Goal: Find specific page/section: Find specific page/section

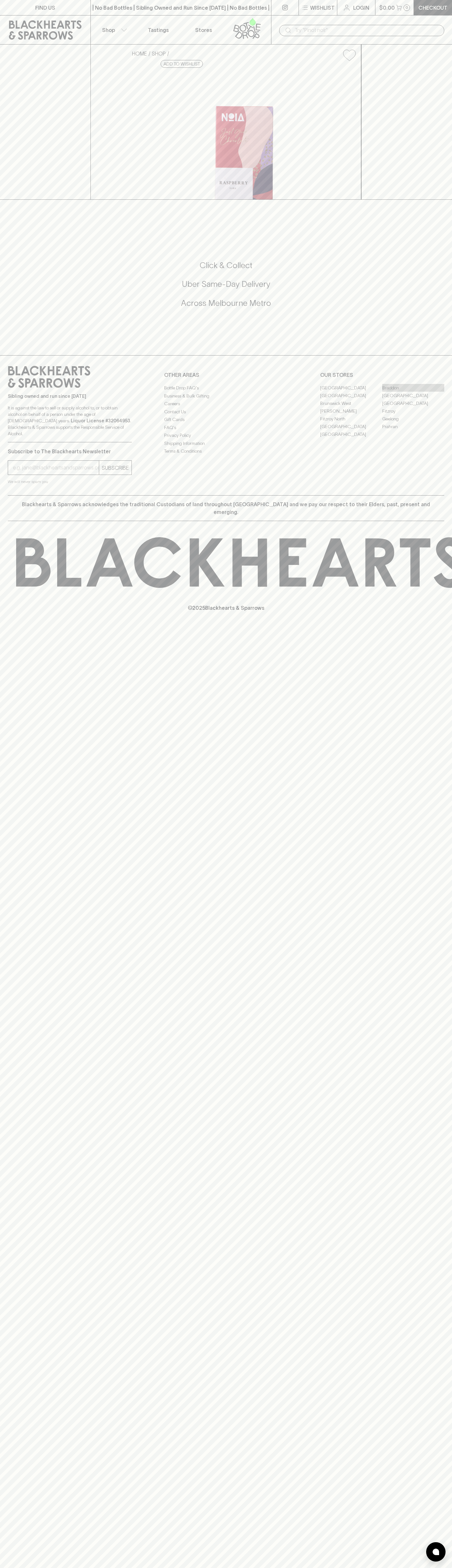
click at [413, 391] on link "Braddon" at bounding box center [413, 388] width 62 height 8
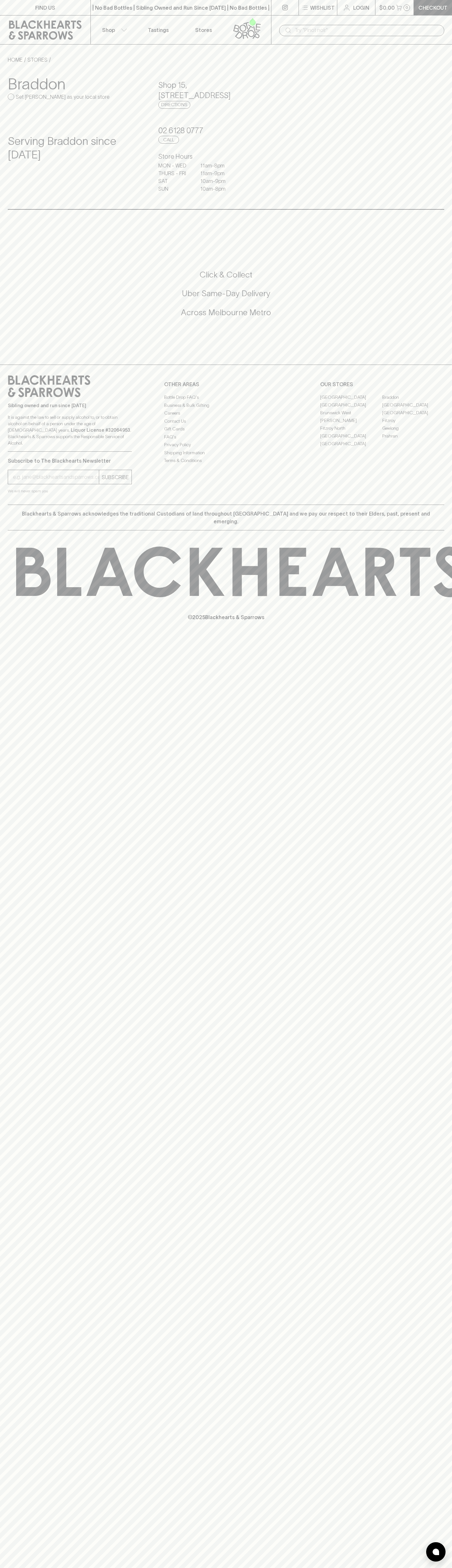
click at [395, 20] on div "​" at bounding box center [361, 30] width 181 height 29
click at [442, 374] on div "Sibling owned and run since 2006 It is against the law to sell or supply alcoho…" at bounding box center [226, 435] width 452 height 140
click at [437, 1567] on html "FIND US | No Bad Bottles | Sibling Owned and Run Since 2006 | No Bad Bottles | …" at bounding box center [226, 784] width 452 height 1568
click at [5, 629] on div "FIND US | No Bad Bottles | Sibling Owned and Run Since 2006 | No Bad Bottles | …" at bounding box center [226, 784] width 452 height 1568
